Goal: Task Accomplishment & Management: Manage account settings

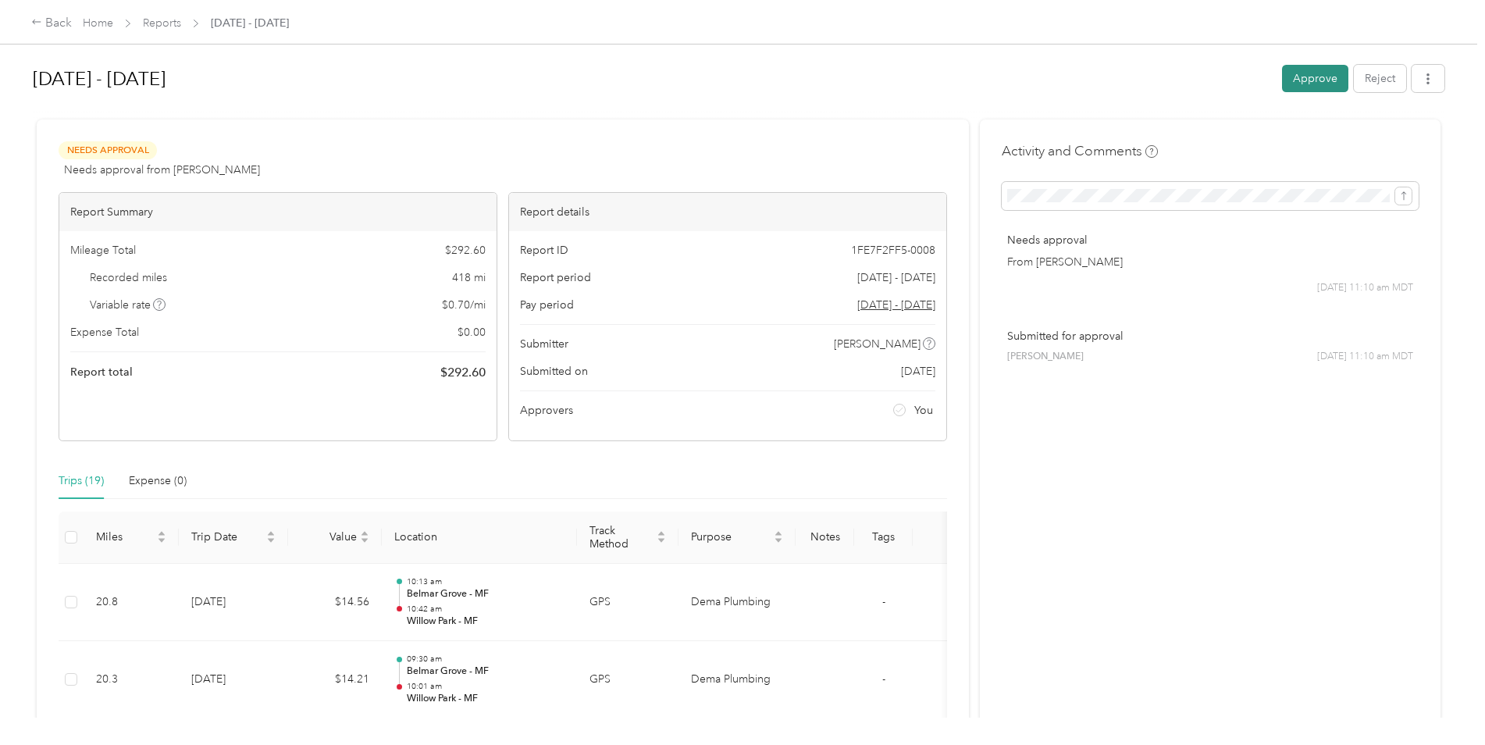
click at [1304, 75] on button "Approve" at bounding box center [1315, 78] width 66 height 27
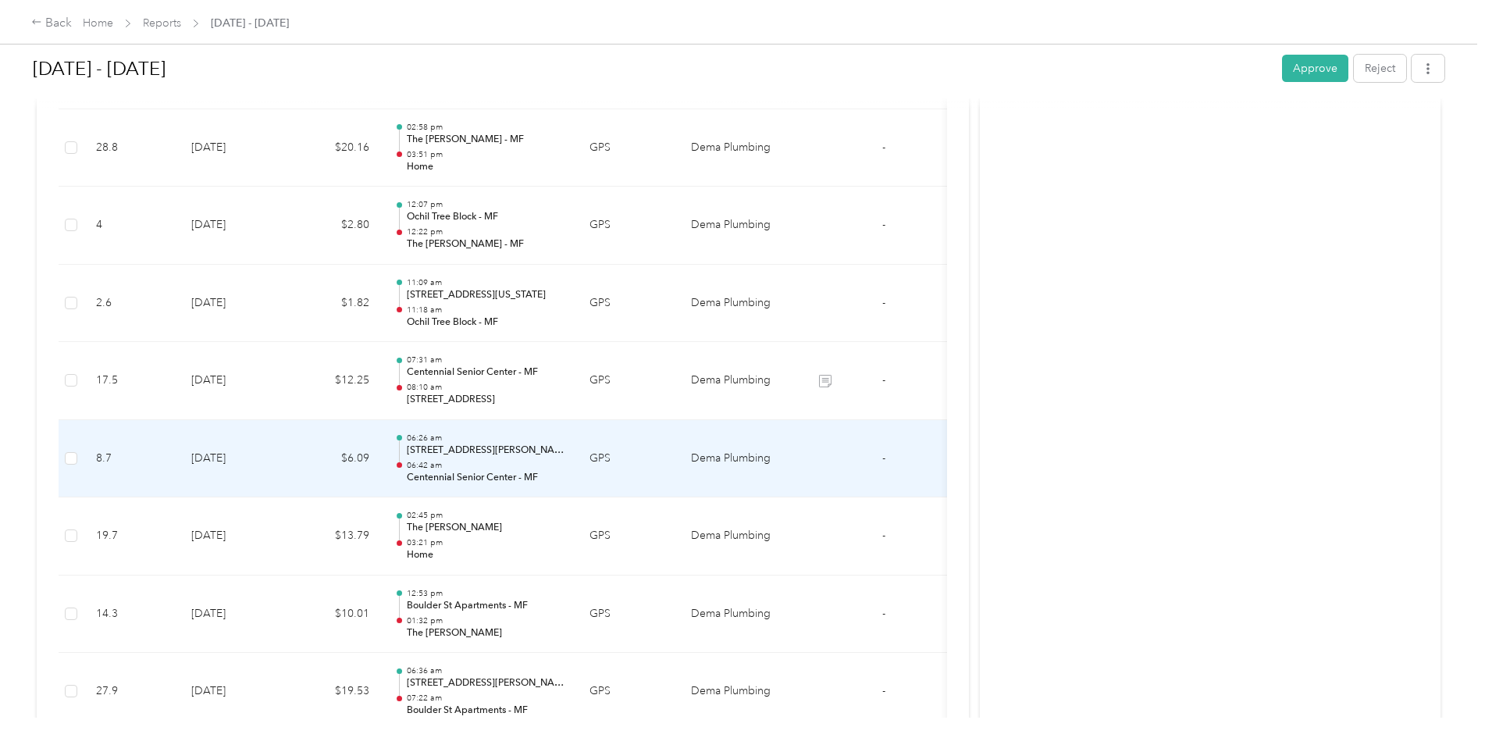
scroll to position [1405, 0]
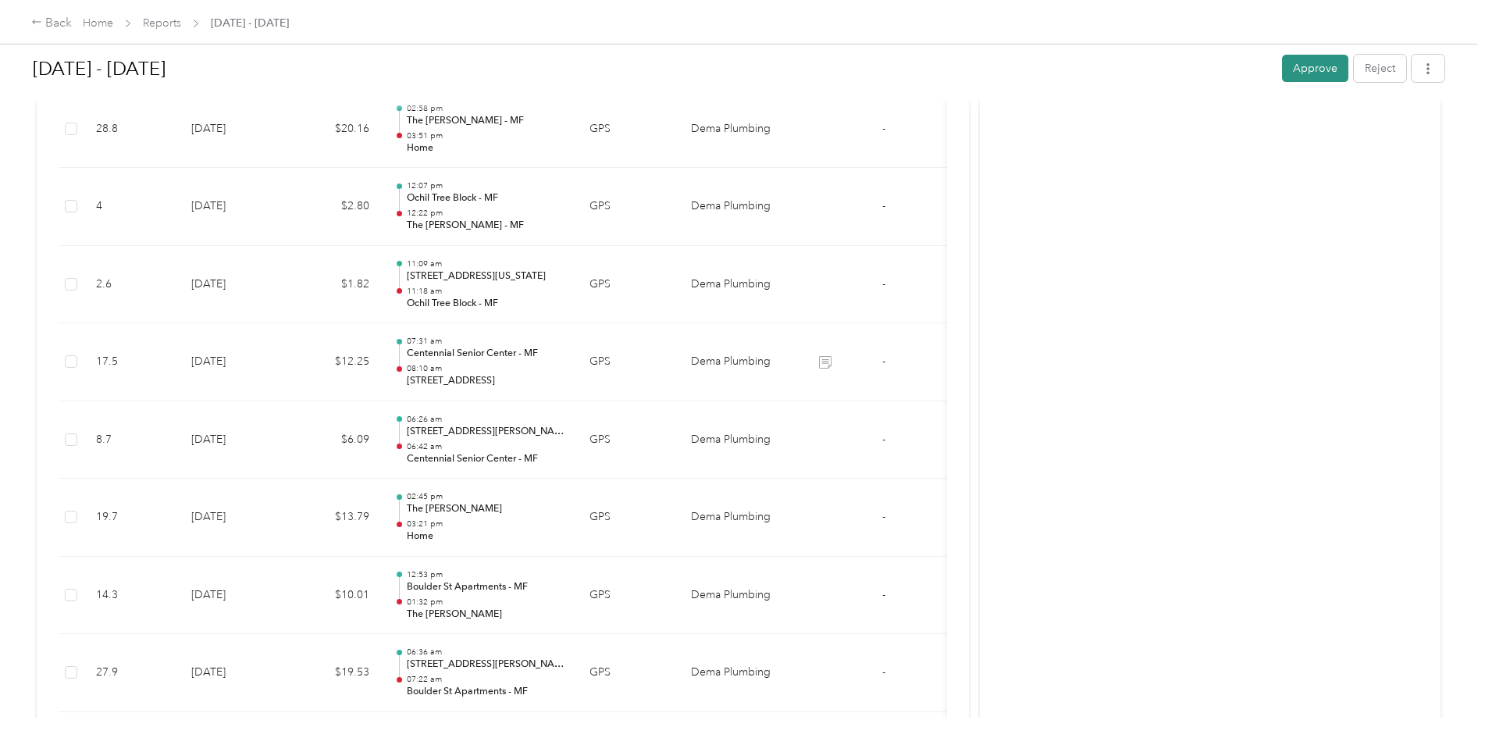
click at [1301, 60] on button "Approve" at bounding box center [1315, 68] width 66 height 27
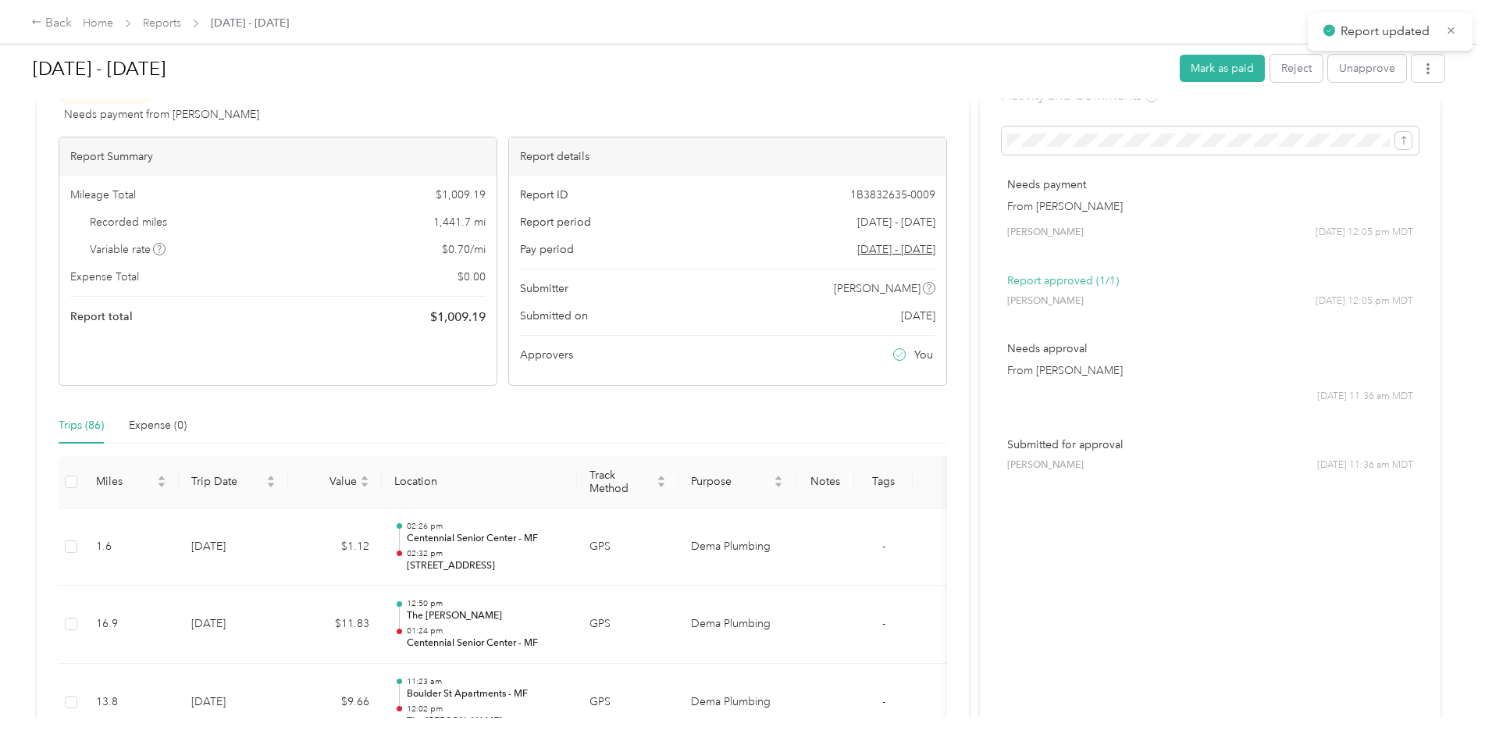
scroll to position [0, 0]
